Goal: Information Seeking & Learning: Learn about a topic

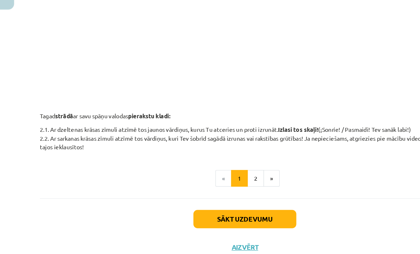
scroll to position [235, 0]
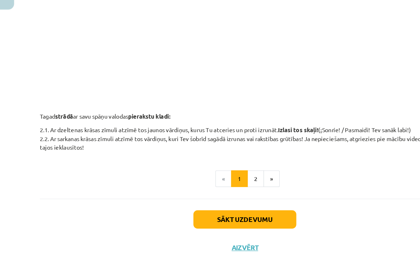
click at [231, 182] on button "»" at bounding box center [233, 189] width 14 height 14
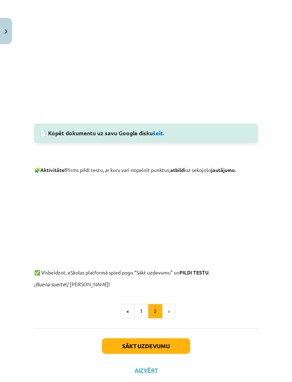
scroll to position [416, 0]
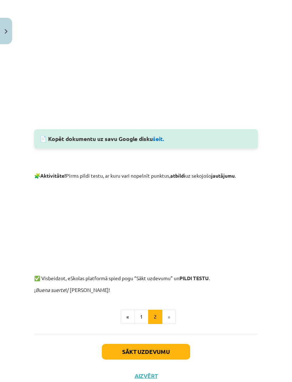
click at [171, 253] on button "Sākt uzdevumu" at bounding box center [146, 352] width 88 height 16
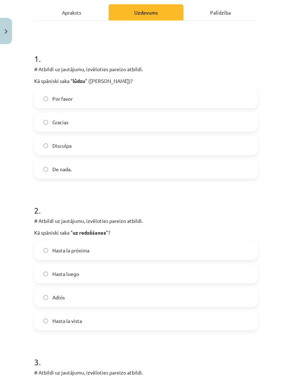
scroll to position [18, 0]
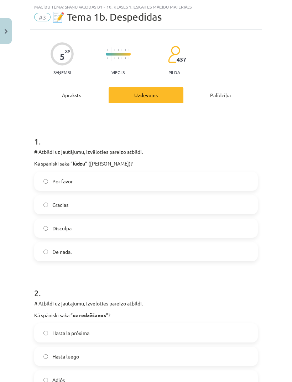
click at [92, 180] on label "Por favor" at bounding box center [146, 181] width 222 height 18
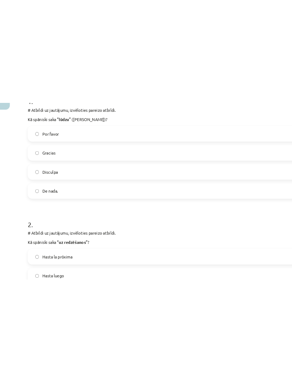
scroll to position [225, 7]
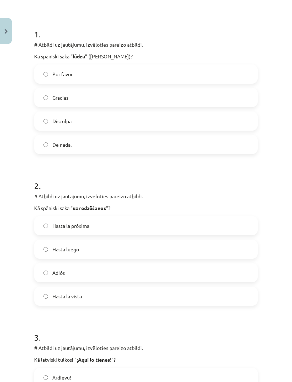
click at [185, 253] on label "Adiós" at bounding box center [146, 273] width 222 height 18
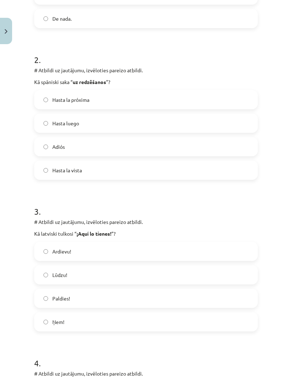
scroll to position [256, 0]
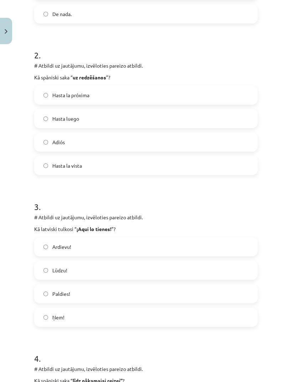
click at [86, 253] on label "Lūdzu!" at bounding box center [146, 270] width 222 height 18
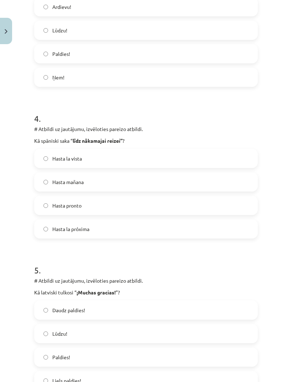
scroll to position [496, 0]
click at [106, 227] on label "Hasta la próxima" at bounding box center [146, 229] width 222 height 18
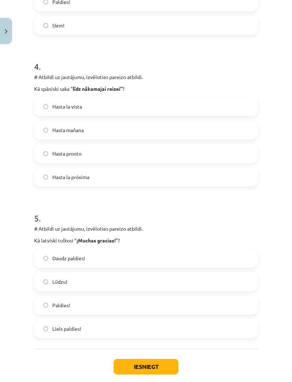
scroll to position [548, 0]
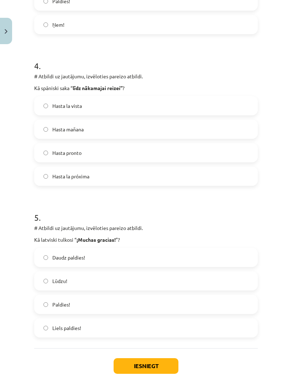
click at [108, 253] on label "Liels paldies!" at bounding box center [146, 328] width 222 height 18
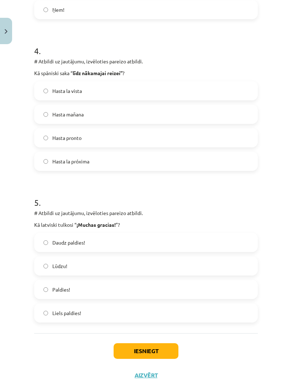
scroll to position [563, 0]
click at [159, 253] on button "Iesniegt" at bounding box center [146, 352] width 65 height 16
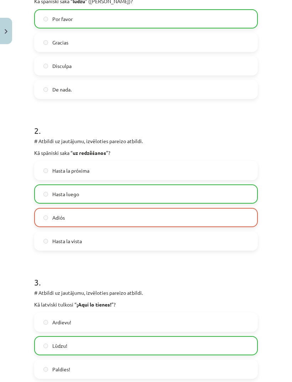
scroll to position [167, 0]
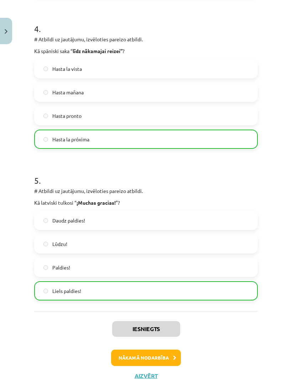
click at [163, 253] on button "Nākamā nodarbība" at bounding box center [146, 358] width 70 height 16
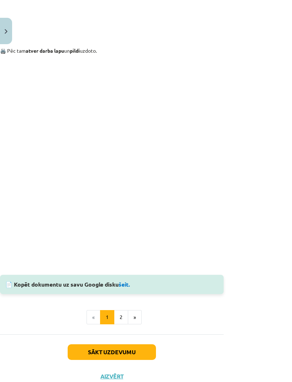
scroll to position [515, 34]
click at [135, 253] on button "»" at bounding box center [135, 317] width 14 height 14
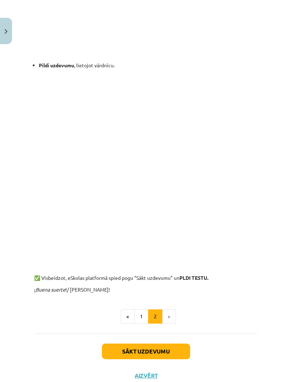
scroll to position [435, 0]
click at [125, 253] on button "«" at bounding box center [128, 317] width 14 height 14
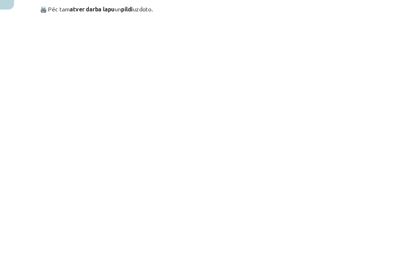
scroll to position [507, 0]
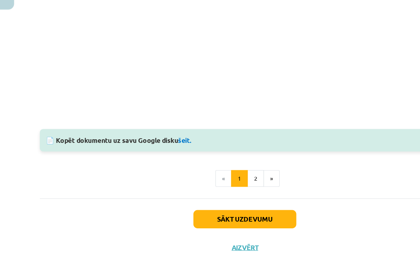
click at [233, 182] on button "»" at bounding box center [233, 189] width 14 height 14
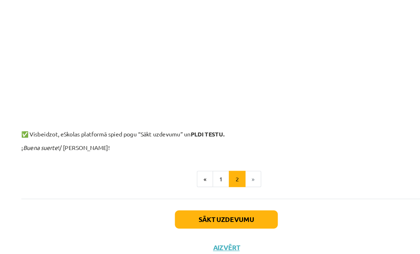
scroll to position [622, 0]
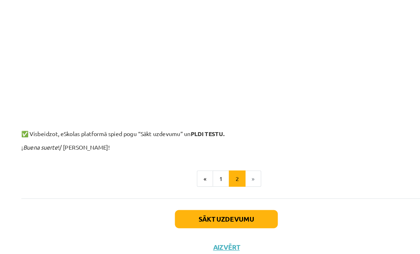
click at [214, 215] on button "Sākt uzdevumu" at bounding box center [210, 223] width 88 height 16
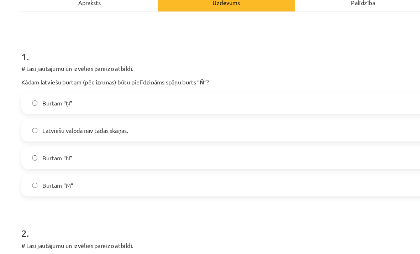
scroll to position [75, 0]
click at [105, 115] on label "Burtam “Ņ”" at bounding box center [210, 124] width 350 height 18
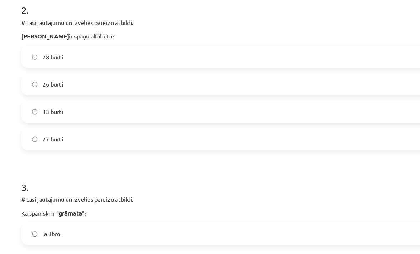
scroll to position [267, 0]
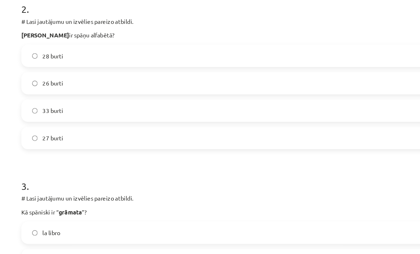
click at [63, 145] on label "27 burti" at bounding box center [210, 154] width 350 height 18
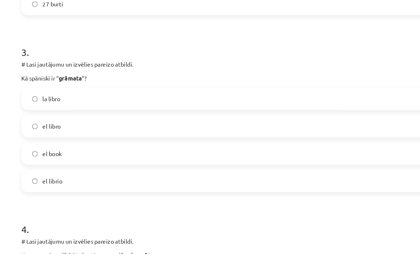
scroll to position [382, 0]
click at [75, 135] on label "el libro" at bounding box center [210, 144] width 350 height 18
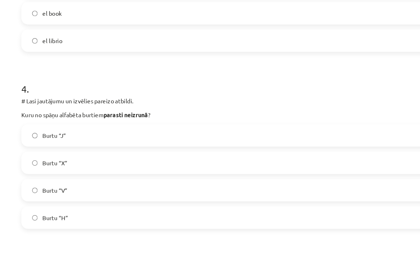
scroll to position [503, 0]
click at [94, 213] on label "Burtu “H”" at bounding box center [210, 222] width 350 height 18
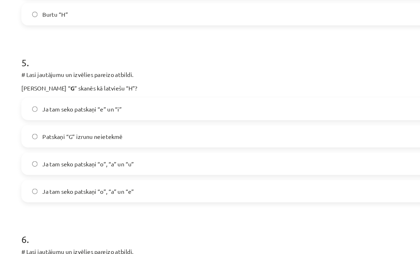
scroll to position [677, 0]
click at [104, 125] on span "Ja tam seko patskaņi “e” un “i”" at bounding box center [86, 128] width 68 height 7
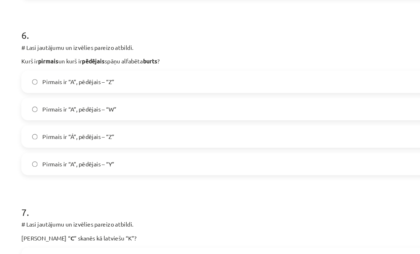
scroll to position [852, 0]
click at [133, 96] on label "Pirmais ir “A”, pēdējais – “Z”" at bounding box center [210, 105] width 350 height 18
click at [118, 143] on label "Pirmais ir “Á”, pēdējais – “Z”" at bounding box center [210, 152] width 350 height 18
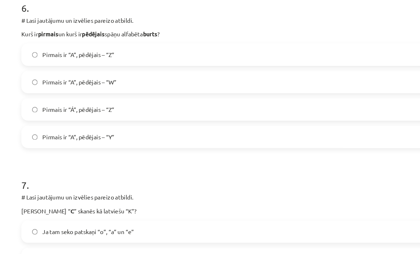
scroll to position [875, 0]
click at [121, 73] on label "Pirmais ir “A”, pēdējais – “Z”" at bounding box center [210, 82] width 350 height 18
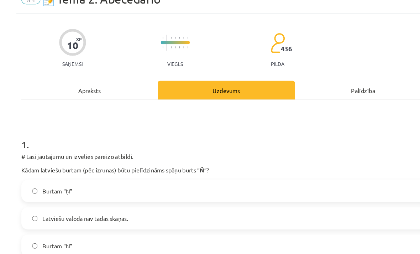
scroll to position [0, 0]
click at [98, 105] on div "Apraksts" at bounding box center [92, 113] width 117 height 16
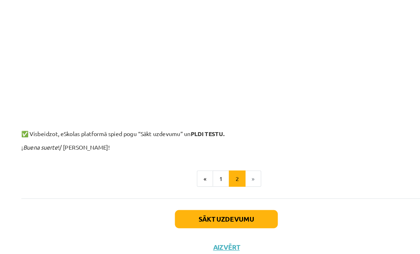
scroll to position [609, 0]
click at [185, 182] on button "«" at bounding box center [192, 189] width 14 height 14
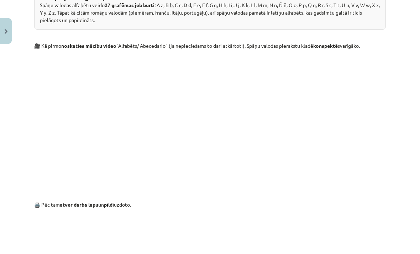
scroll to position [346, 0]
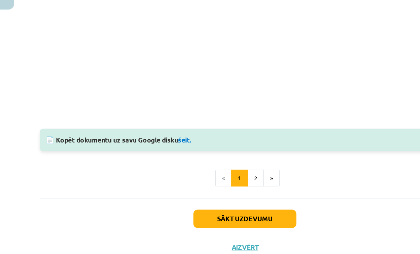
click at [236, 216] on button "Sākt uzdevumu" at bounding box center [210, 224] width 88 height 16
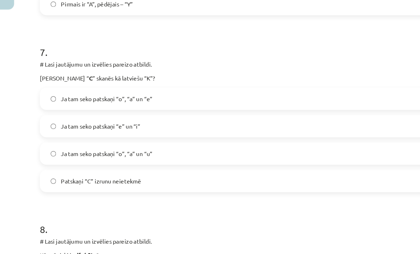
scroll to position [988, 0]
click at [133, 159] on label "Ja tam seko patskaņi “o”, “a” un “u”" at bounding box center [210, 168] width 350 height 18
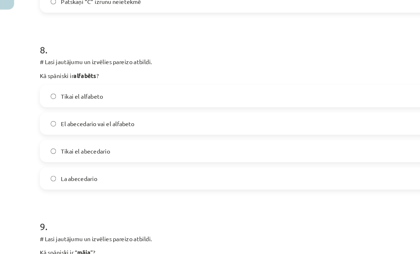
scroll to position [1143, 0]
click at [98, 156] on label "Tikai el abecedario" at bounding box center [210, 165] width 350 height 18
click at [123, 179] on label "La abecedario" at bounding box center [210, 188] width 350 height 18
click at [122, 132] on label "El abecedario vai el alfabeto" at bounding box center [210, 141] width 350 height 18
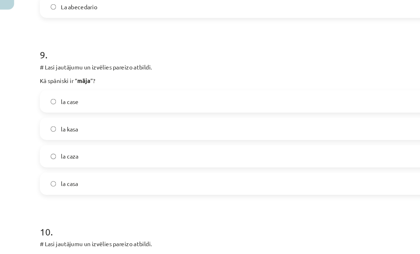
scroll to position [1289, 0]
click at [99, 184] on label "la casa" at bounding box center [210, 193] width 350 height 18
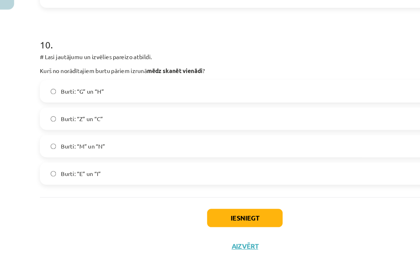
scroll to position [1449, 0]
click at [119, 129] on label "Burti: “Z” un “C”" at bounding box center [210, 138] width 350 height 18
click at [229, 215] on button "Iesniegt" at bounding box center [210, 223] width 65 height 16
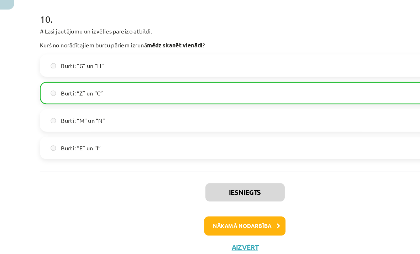
click at [189, 221] on button "Nākamā nodarbība" at bounding box center [210, 229] width 70 height 16
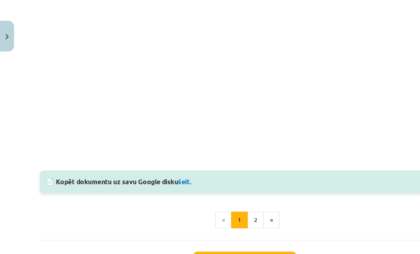
scroll to position [616, 0]
click at [242, 184] on ul "« 1 2 »" at bounding box center [210, 189] width 352 height 14
click at [236, 186] on button "»" at bounding box center [233, 189] width 14 height 14
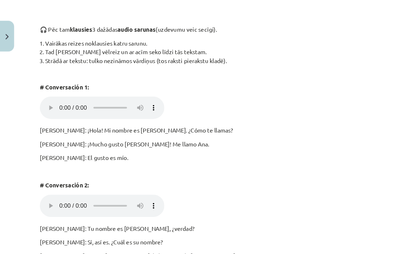
scroll to position [123, 0]
click at [42, 89] on audio "Your browser does not support the audio element." at bounding box center [87, 92] width 107 height 19
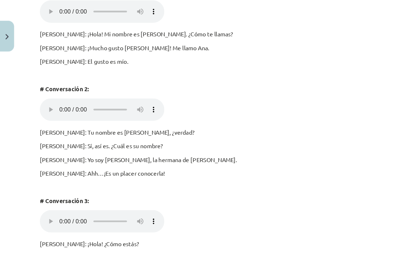
scroll to position [206, 0]
click at [44, 84] on audio "Your browser does not support the audio element." at bounding box center [87, 93] width 107 height 19
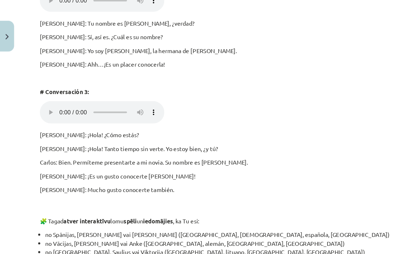
scroll to position [300, 0]
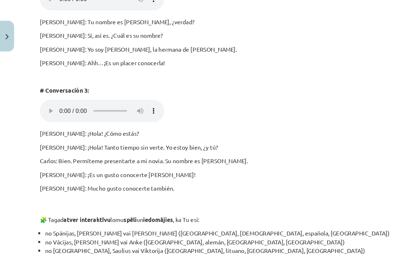
click at [41, 85] on audio "Your browser does not support the audio element." at bounding box center [87, 94] width 107 height 19
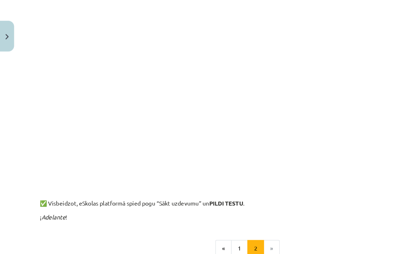
scroll to position [527, 0]
click at [231, 206] on li "»" at bounding box center [233, 213] width 14 height 14
click at [236, 206] on li "»" at bounding box center [233, 213] width 14 height 14
click at [230, 206] on li "»" at bounding box center [233, 213] width 14 height 14
click at [238, 206] on li "»" at bounding box center [233, 213] width 14 height 14
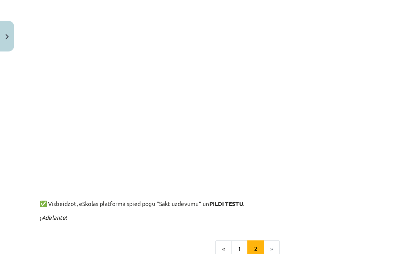
click at [232, 206] on li "»" at bounding box center [233, 213] width 14 height 14
click at [236, 206] on li "»" at bounding box center [233, 213] width 14 height 14
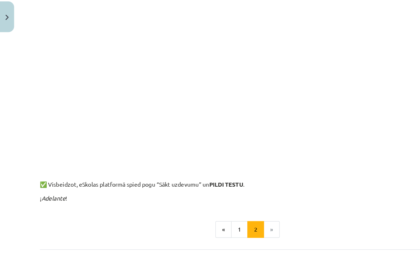
scroll to position [53, 0]
click at [183, 240] on button "Sākt uzdevumu" at bounding box center [210, 248] width 88 height 16
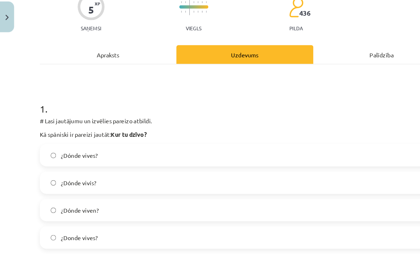
scroll to position [57, 0]
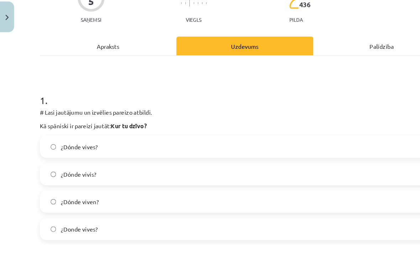
click at [62, 139] on span "¿Dónde vives?" at bounding box center [68, 142] width 32 height 7
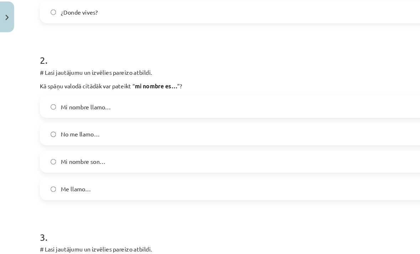
scroll to position [243, 0]
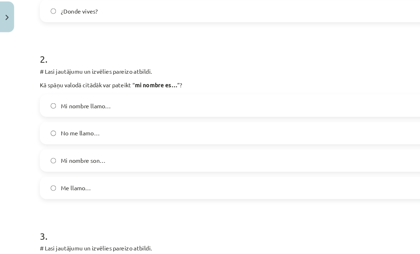
click at [109, 169] on label "Me llamo…" at bounding box center [210, 178] width 350 height 18
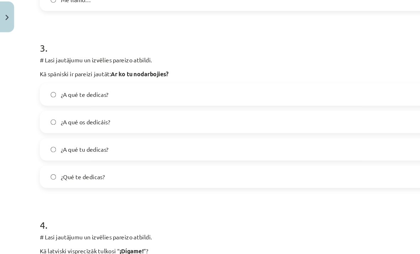
scroll to position [405, 0]
click at [141, 89] on label "¿A qué te dedicas?" at bounding box center [210, 98] width 350 height 18
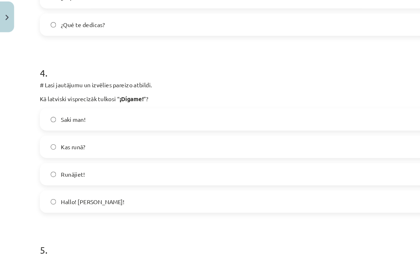
scroll to position [535, 0]
click at [128, 157] on label "Runājiet!" at bounding box center [210, 166] width 350 height 18
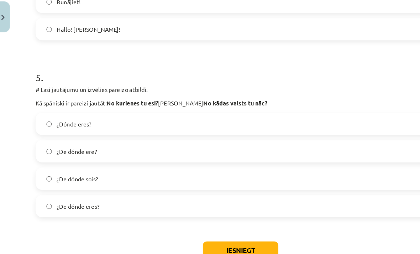
scroll to position [684, 0]
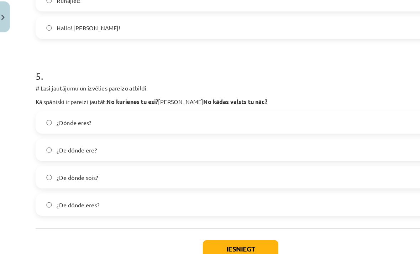
click at [128, 112] on label "¿Dónde eres?" at bounding box center [210, 121] width 350 height 18
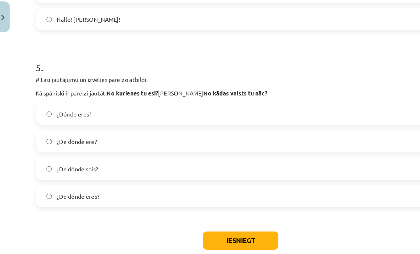
scroll to position [691, 0]
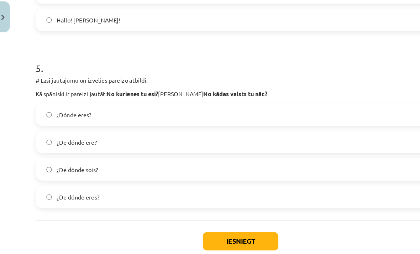
click at [161, 129] on label "¿De dónde ere?" at bounding box center [210, 138] width 350 height 18
click at [186, 215] on button "Iesniegt" at bounding box center [210, 223] width 65 height 16
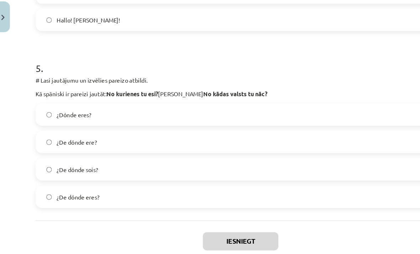
click at [144, 176] on label "¿De dónde eres?" at bounding box center [210, 185] width 350 height 18
click at [124, 176] on label "¿De dónde eres?" at bounding box center [210, 185] width 350 height 18
click at [189, 215] on button "Iesniegt" at bounding box center [210, 223] width 65 height 16
click at [141, 176] on label "¿De dónde eres?" at bounding box center [210, 185] width 350 height 18
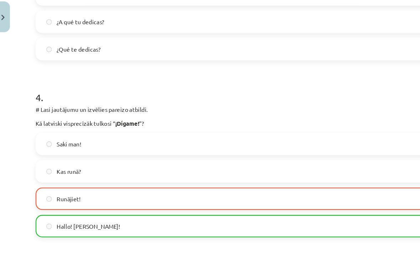
scroll to position [514, 0]
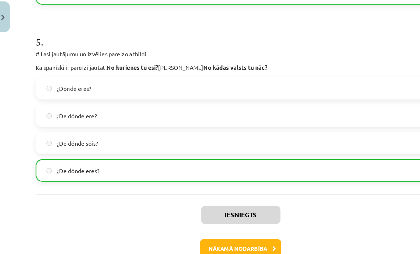
click at [193, 221] on button "Nākamā nodarbība" at bounding box center [210, 229] width 70 height 16
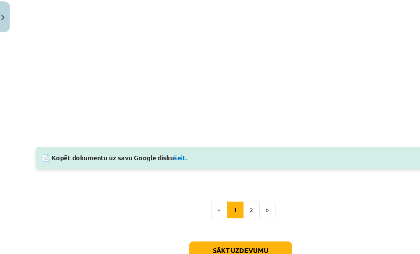
scroll to position [494, 0]
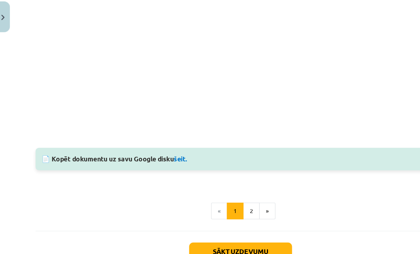
click at [2, 19] on button "Close" at bounding box center [6, 31] width 12 height 26
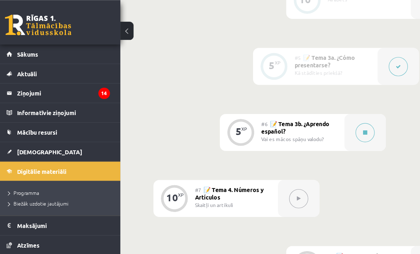
scroll to position [486, 0]
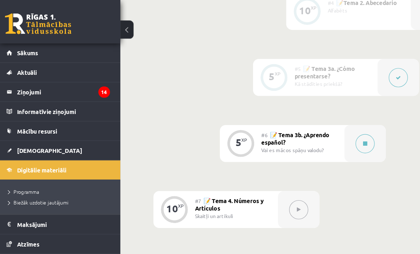
click at [272, 117] on div "#6 📝 Tema 3b. ¿Aprendo español? Vai es mācos spāņu valodu?" at bounding box center [263, 124] width 71 height 32
click at [309, 116] on button at bounding box center [317, 124] width 16 height 16
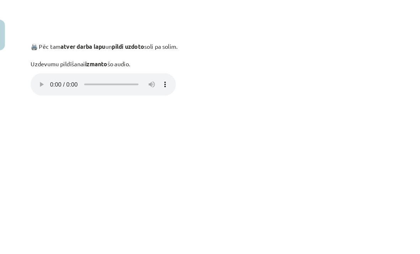
scroll to position [327, 0]
click at [41, 64] on audio "Your browser does not support the audio element." at bounding box center [96, 73] width 125 height 19
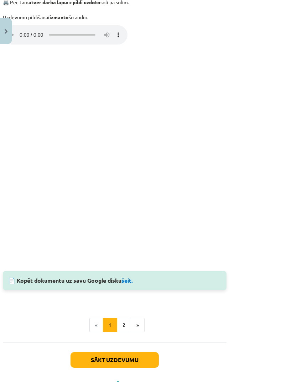
scroll to position [373, 31]
click at [245, 31] on div "Mācību tēma: Spāņu valodas b1 - 10. klases 1.ieskaites mācību materiāls #6 📝 Te…" at bounding box center [146, 191] width 292 height 382
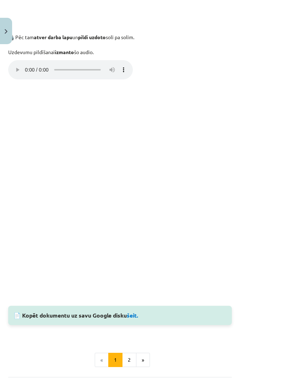
scroll to position [339, 26]
click at [134, 253] on link "šeit." at bounding box center [133, 314] width 12 height 7
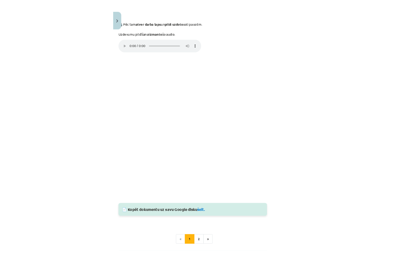
scroll to position [339, 0]
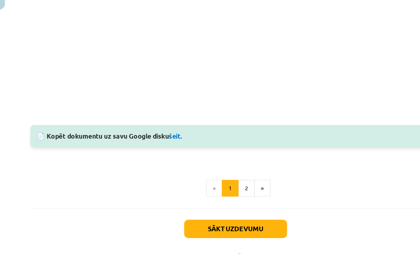
click at [226, 190] on button "»" at bounding box center [233, 197] width 14 height 14
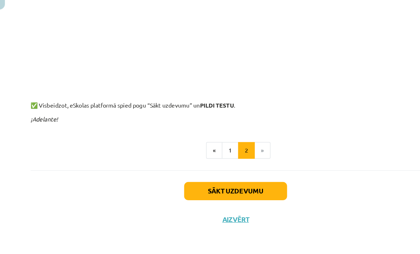
scroll to position [157, 0]
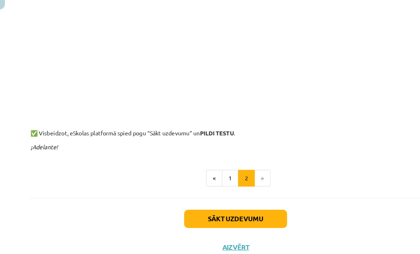
click at [225, 216] on button "Sākt uzdevumu" at bounding box center [210, 224] width 88 height 16
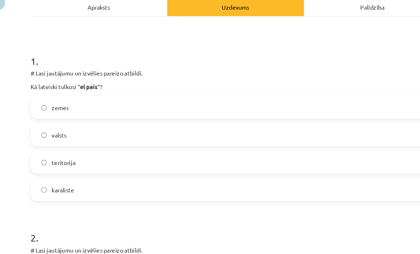
scroll to position [71, 0]
click at [241, 143] on label "valsts" at bounding box center [210, 152] width 350 height 18
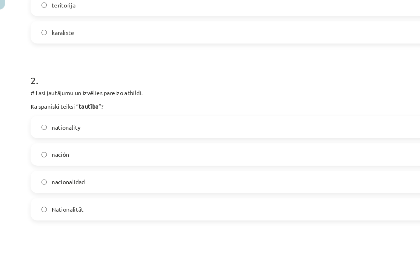
scroll to position [206, 0]
click at [89, 183] on label "nacionalidad" at bounding box center [210, 192] width 350 height 18
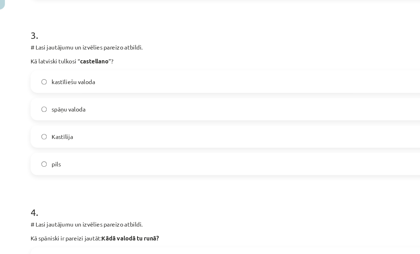
scroll to position [396, 0]
click at [96, 97] on label "kastīliešu valoda" at bounding box center [210, 106] width 350 height 18
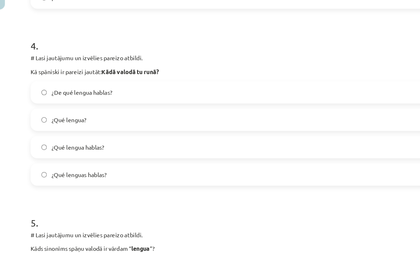
scroll to position [539, 0]
click at [98, 153] on label "¿Qué lengua hablas?" at bounding box center [210, 162] width 350 height 18
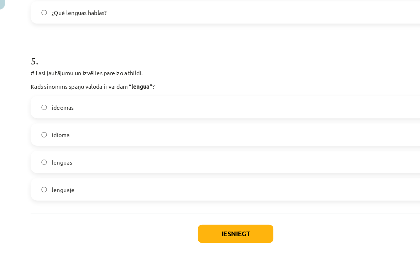
scroll to position [678, 0]
click at [103, 119] on label "ideomas" at bounding box center [210, 128] width 350 height 18
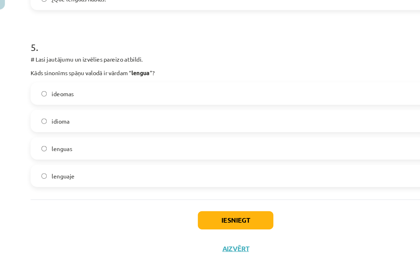
scroll to position [690, 0]
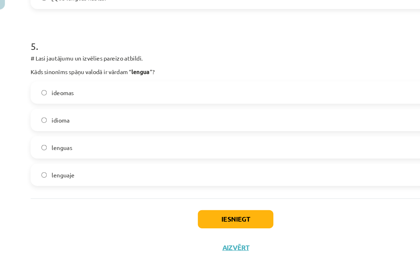
click at [159, 130] on label "idioma" at bounding box center [210, 139] width 350 height 18
click at [210, 216] on button "Iesniegt" at bounding box center [210, 224] width 65 height 16
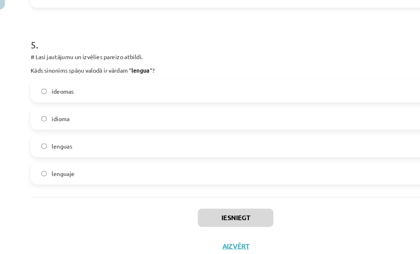
scroll to position [691, 0]
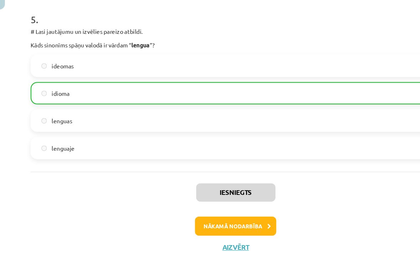
click at [223, 221] on button "Nākamā nodarbība" at bounding box center [210, 229] width 70 height 16
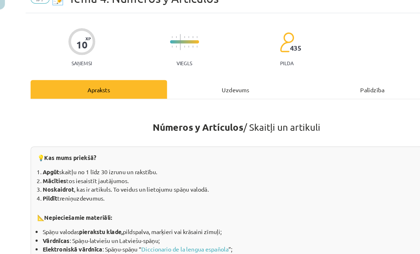
scroll to position [0, 0]
